Goal: Task Accomplishment & Management: Use online tool/utility

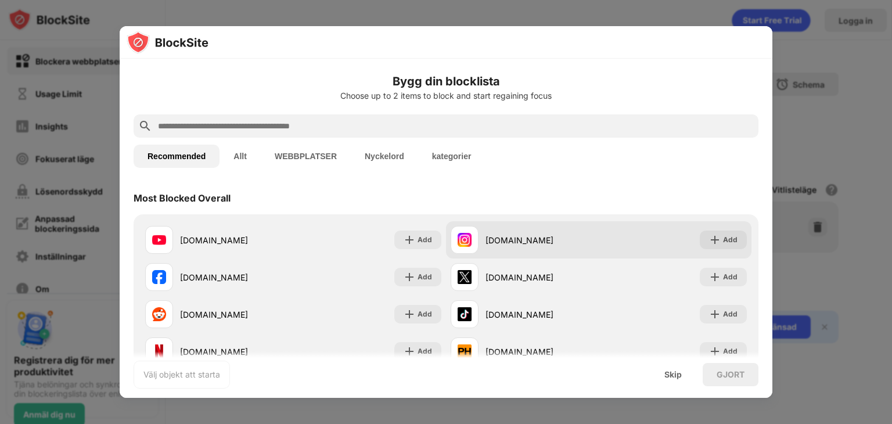
click at [502, 240] on div "[DOMAIN_NAME]" at bounding box center [542, 240] width 113 height 12
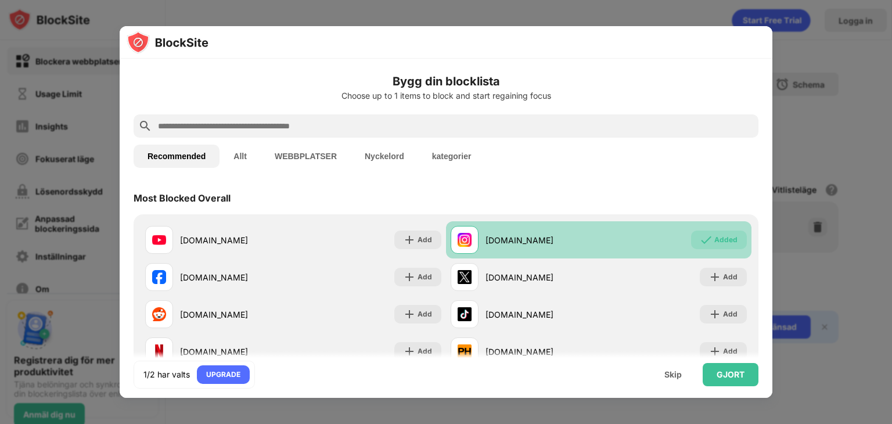
click at [489, 238] on div "[DOMAIN_NAME]" at bounding box center [542, 240] width 113 height 12
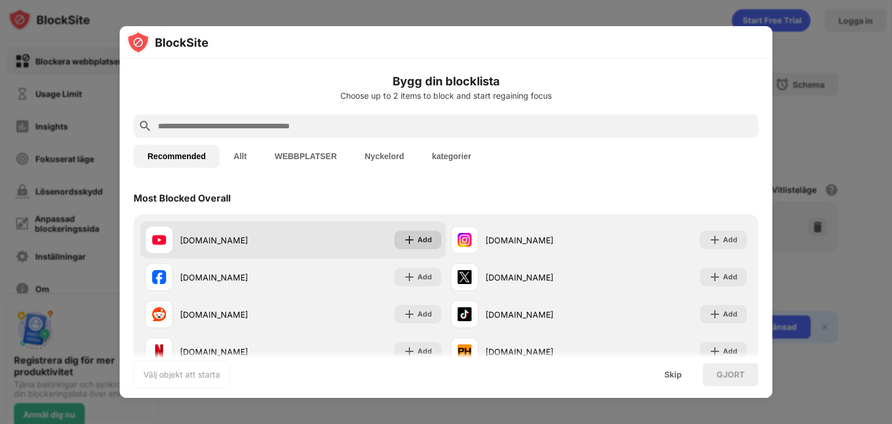
click at [416, 231] on div "Add" at bounding box center [418, 240] width 47 height 19
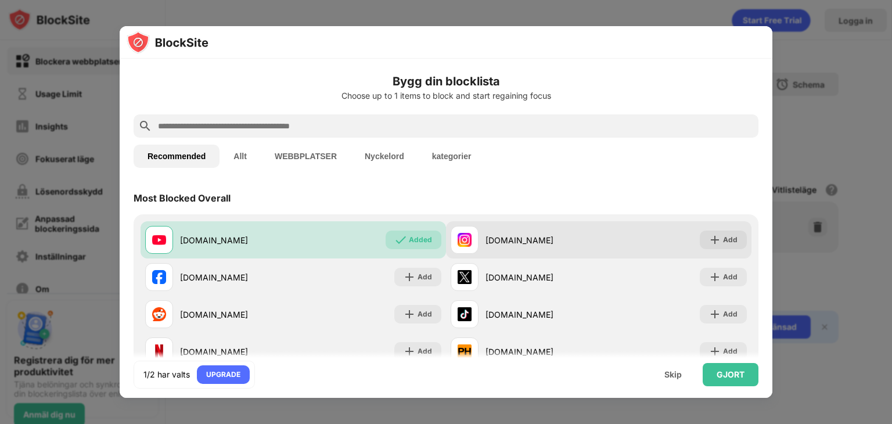
click at [506, 231] on div "[DOMAIN_NAME]" at bounding box center [525, 240] width 148 height 28
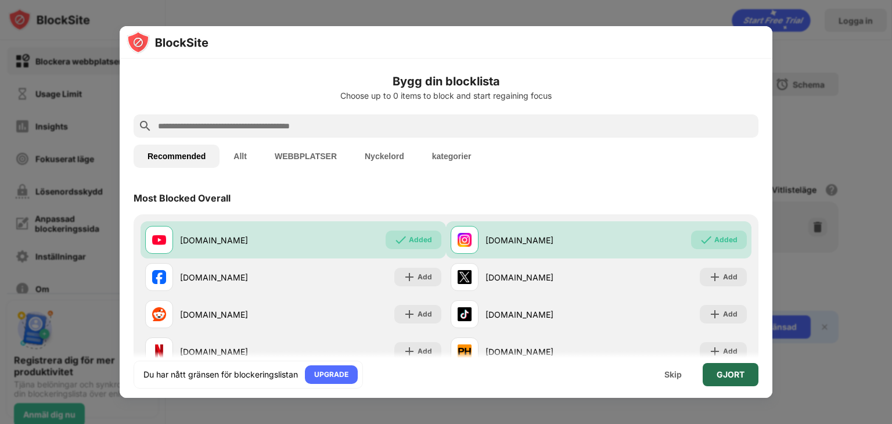
click at [727, 370] on div "GJORT" at bounding box center [731, 374] width 28 height 9
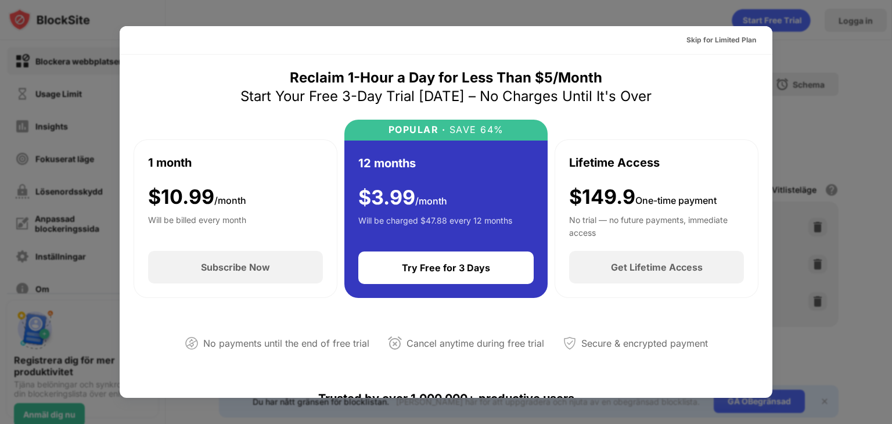
click at [776, 84] on div at bounding box center [446, 212] width 892 height 424
click at [623, 9] on div at bounding box center [446, 212] width 892 height 424
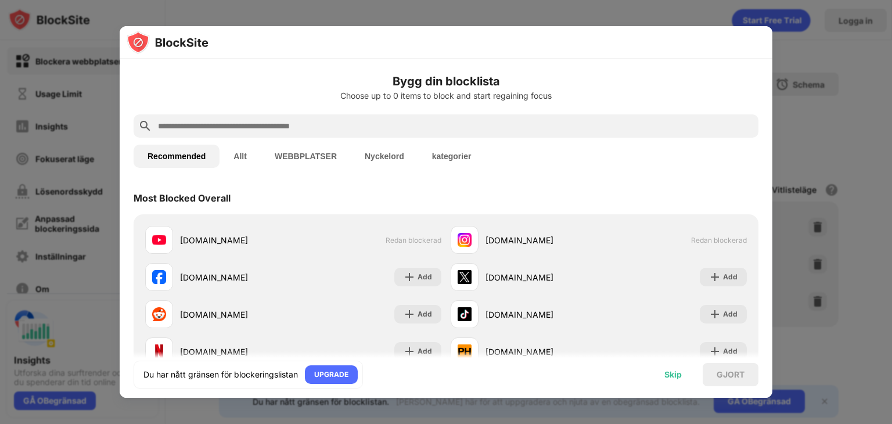
click at [665, 376] on div "Skip" at bounding box center [673, 374] width 17 height 9
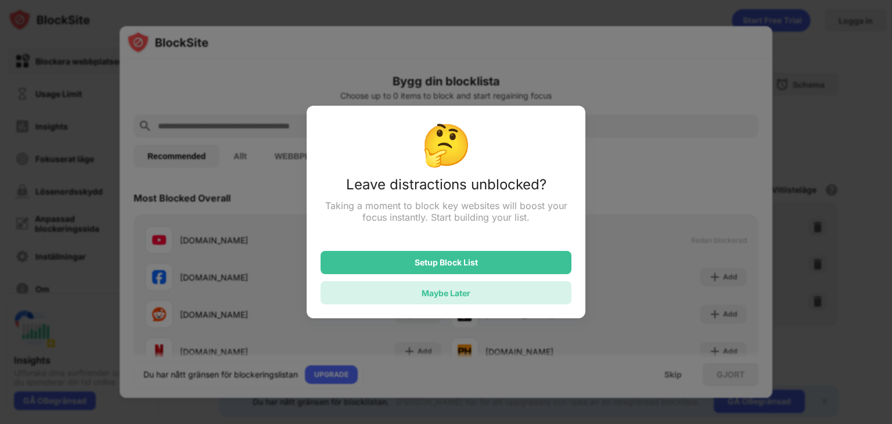
click at [435, 296] on div "Maybe Later" at bounding box center [446, 293] width 49 height 10
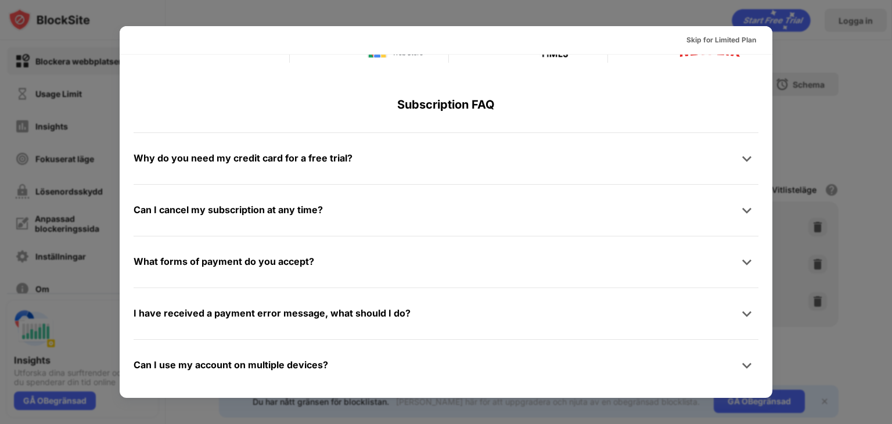
scroll to position [567, 0]
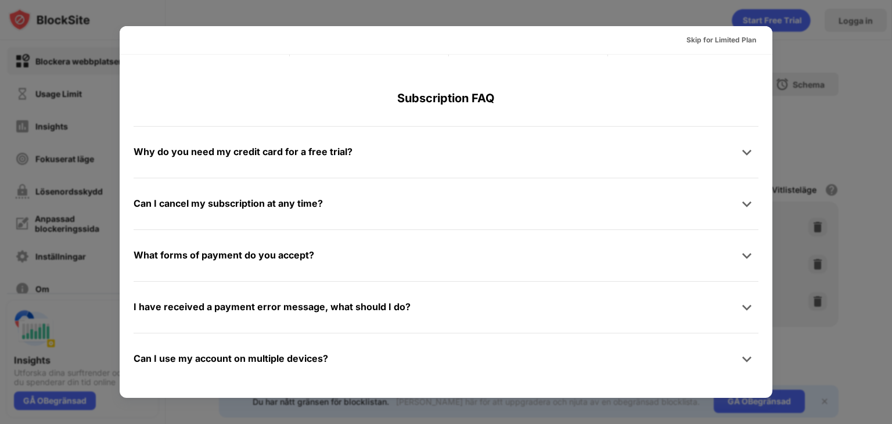
click at [882, 352] on div at bounding box center [446, 212] width 892 height 424
click at [858, 343] on div at bounding box center [446, 212] width 892 height 424
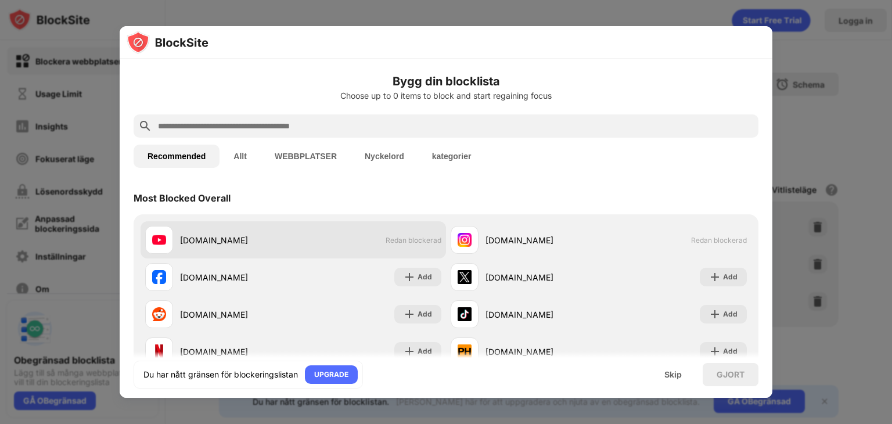
click at [400, 236] on span "Redan blockerad" at bounding box center [414, 240] width 56 height 9
